Goal: Task Accomplishment & Management: Manage account settings

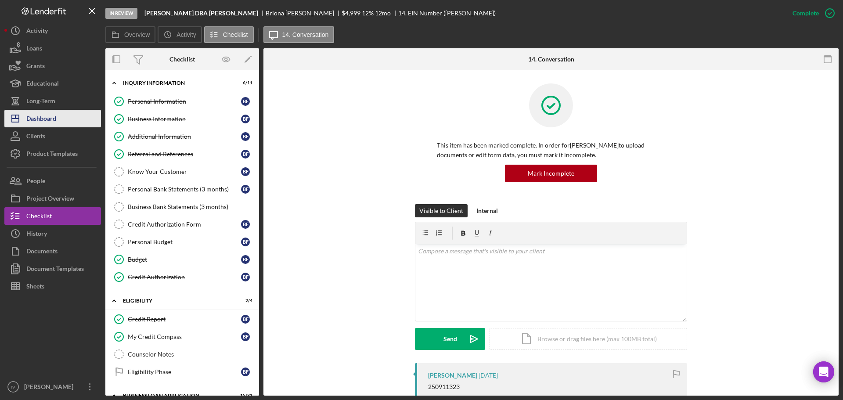
scroll to position [192, 0]
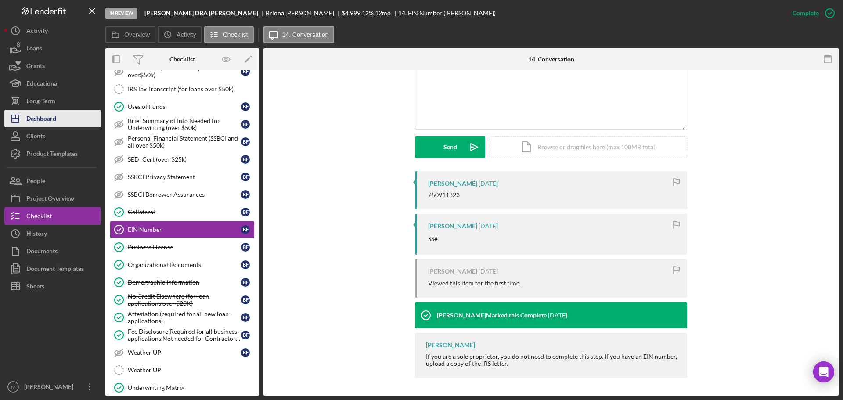
click at [49, 122] on div "Dashboard" at bounding box center [41, 120] width 30 height 20
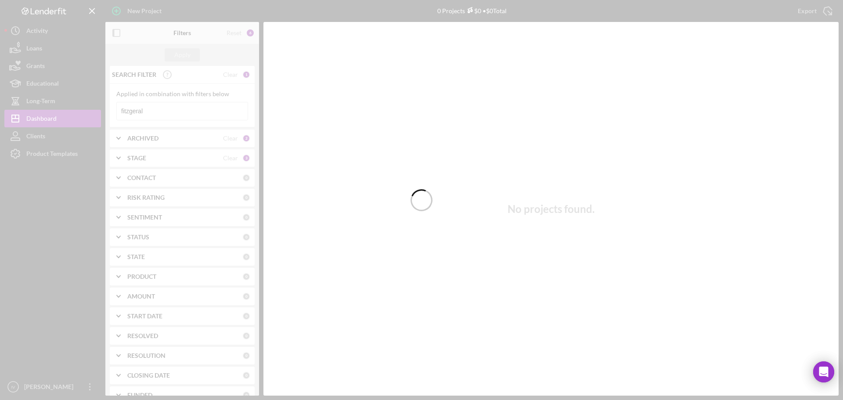
click at [148, 112] on input "fitzgeral" at bounding box center [182, 111] width 131 height 18
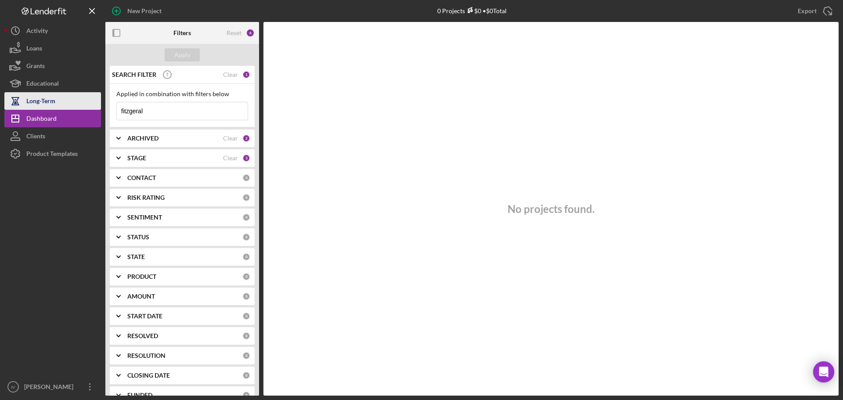
drag, startPoint x: 153, startPoint y: 111, endPoint x: 46, endPoint y: 106, distance: 107.6
click at [57, 107] on div "New Project 0 Projects $0 • $0 Total fitzgeral Export Icon/Export Filters Reset…" at bounding box center [421, 197] width 834 height 395
type input "[PERSON_NAME]"
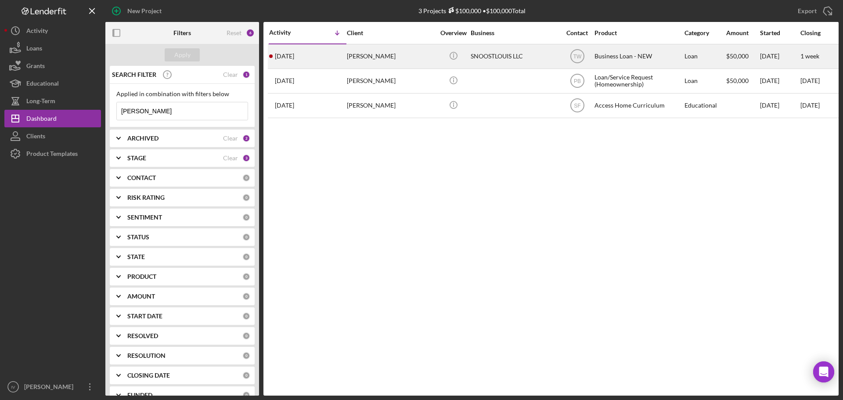
click at [392, 54] on div "[PERSON_NAME]" at bounding box center [391, 56] width 88 height 23
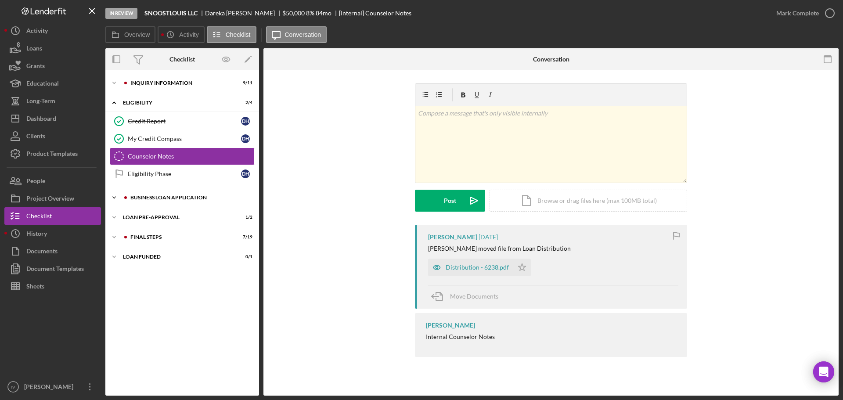
click at [157, 203] on div "Icon/Expander BUSINESS LOAN APPLICATION 17 / 27" at bounding box center [182, 198] width 154 height 18
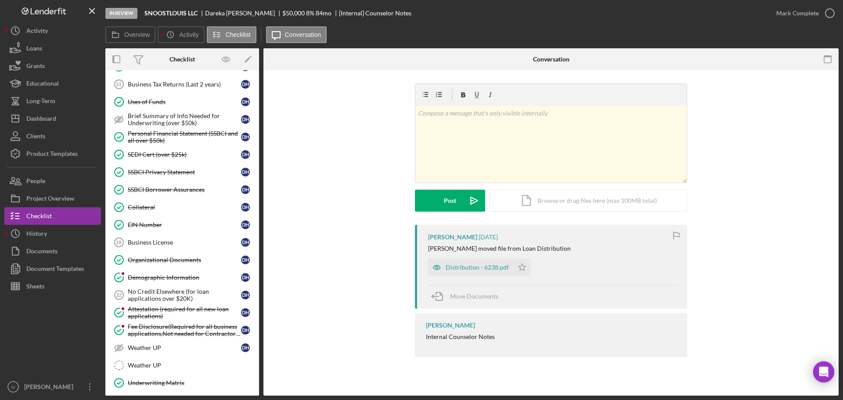
scroll to position [354, 0]
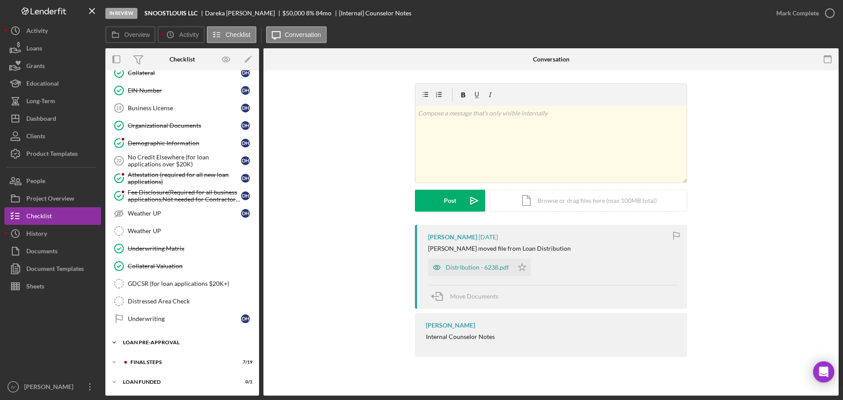
click at [152, 342] on div "LOAN PRE-APPROVAL" at bounding box center [185, 342] width 125 height 5
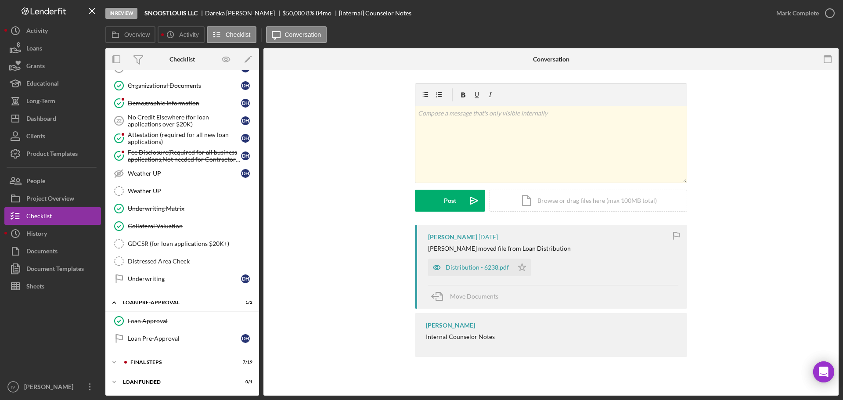
scroll to position [86, 0]
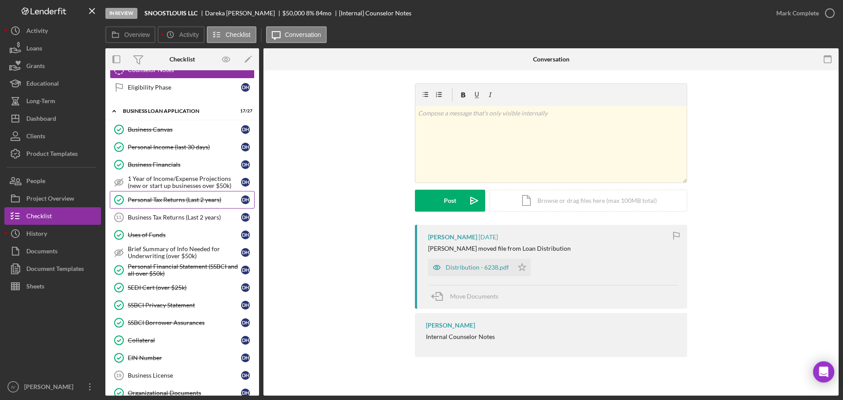
click at [185, 198] on div "Personal Tax Returns (Last 2 years)" at bounding box center [184, 199] width 113 height 7
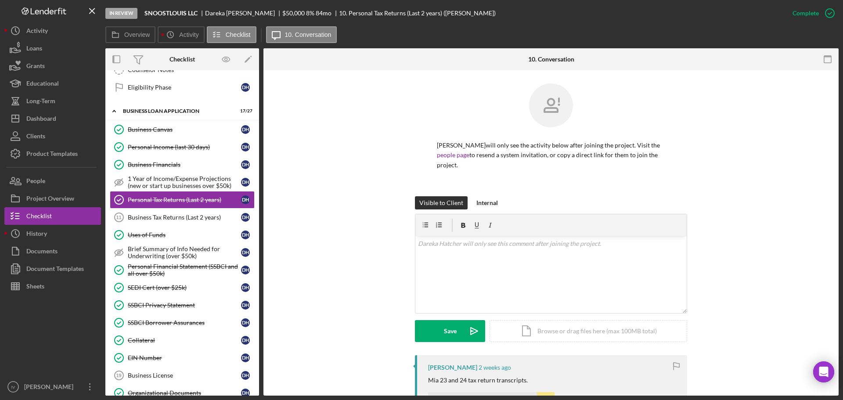
scroll to position [305, 0]
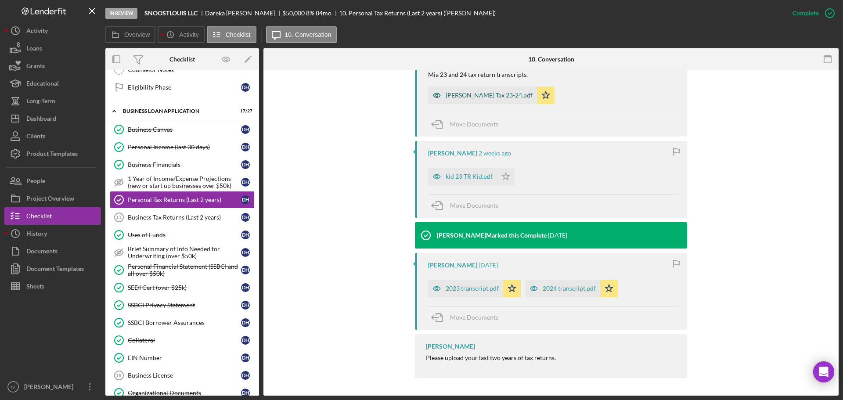
click at [479, 96] on div "[PERSON_NAME] Tax 23-24.pdf" at bounding box center [488, 95] width 87 height 7
